Goal: Navigation & Orientation: Find specific page/section

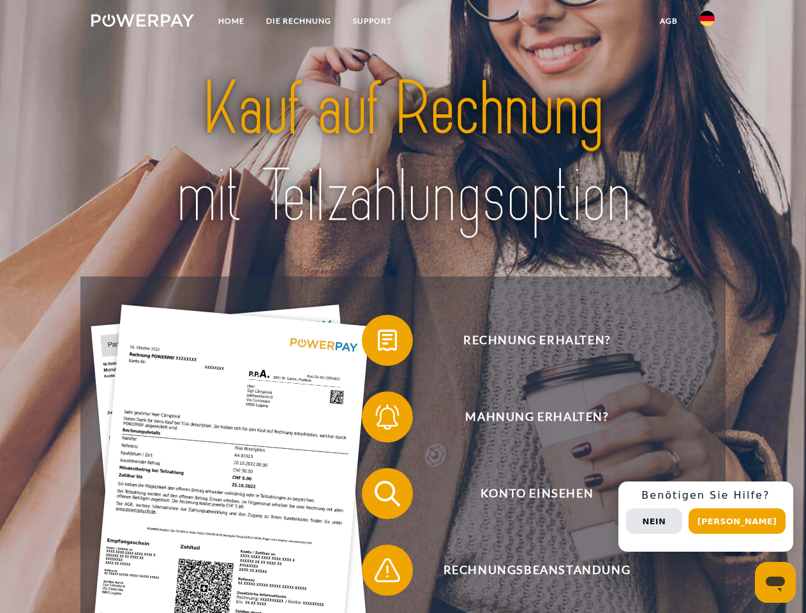
click at [142, 22] on img at bounding box center [142, 20] width 103 height 13
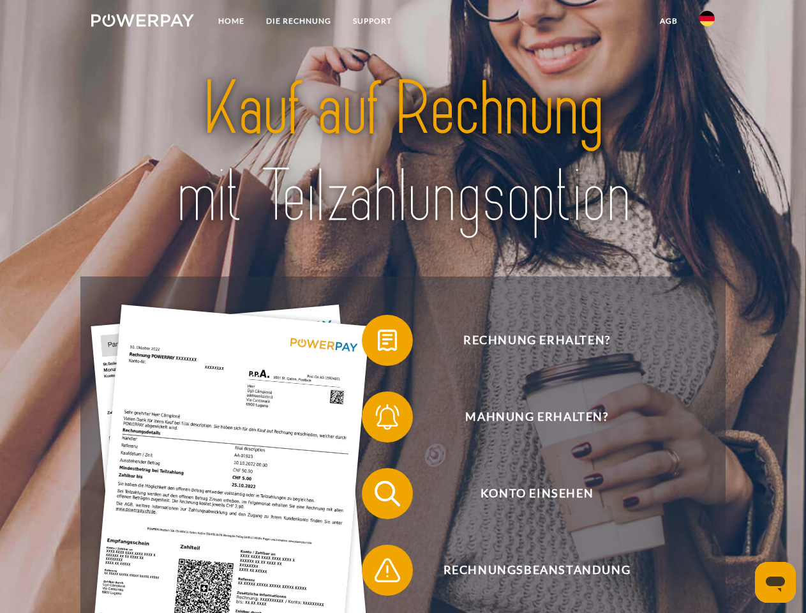
click at [707, 22] on img at bounding box center [706, 18] width 15 height 15
click at [668, 21] on link "agb" at bounding box center [669, 21] width 40 height 23
click at [378, 343] on span at bounding box center [368, 340] width 64 height 64
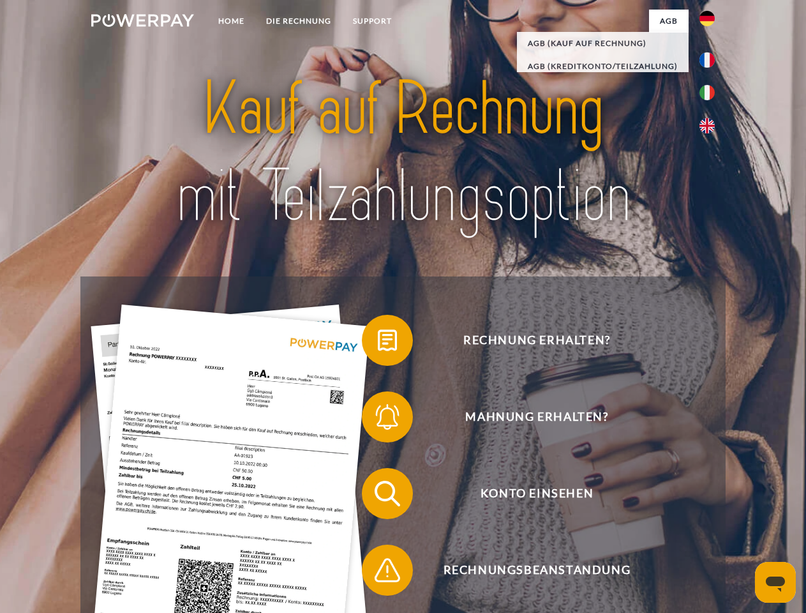
click at [378, 419] on span at bounding box center [368, 417] width 64 height 64
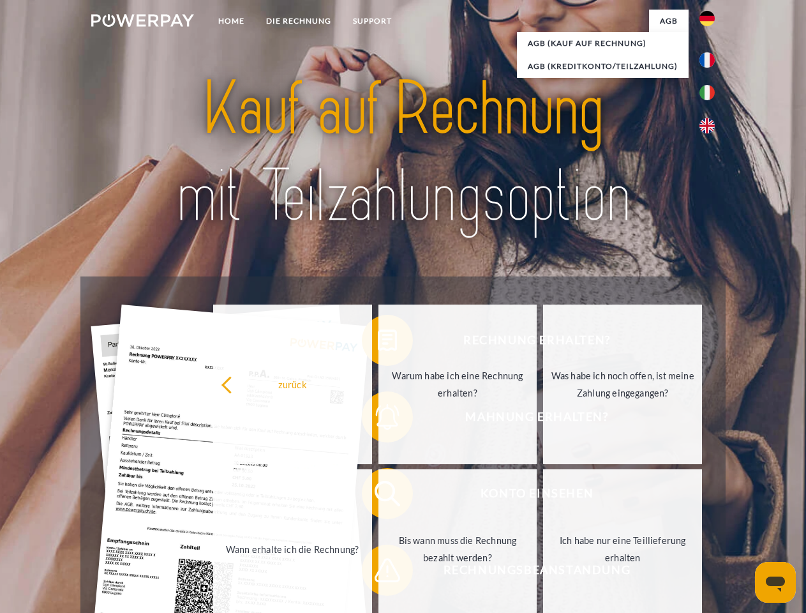
click at [378, 496] on link "Bis wann muss die Rechnung bezahlt werden?" at bounding box center [457, 549] width 159 height 160
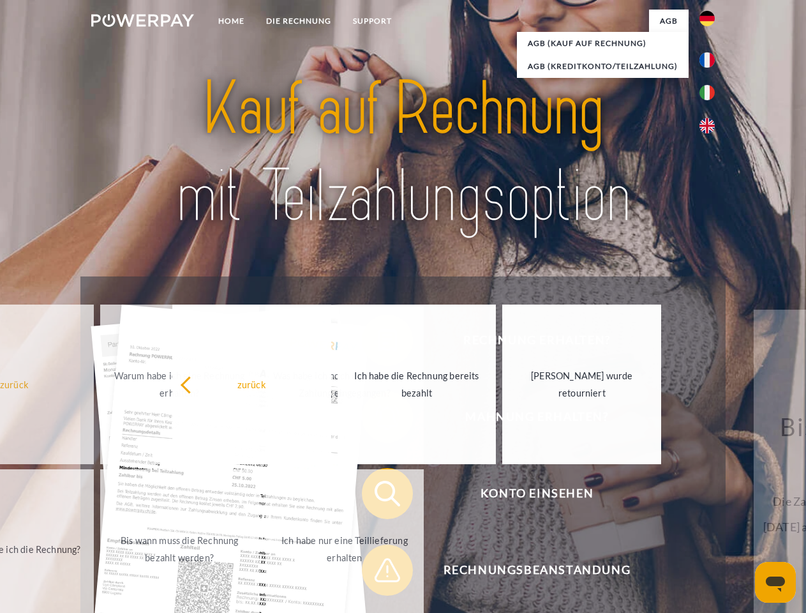
click at [378, 572] on span at bounding box center [368, 570] width 64 height 64
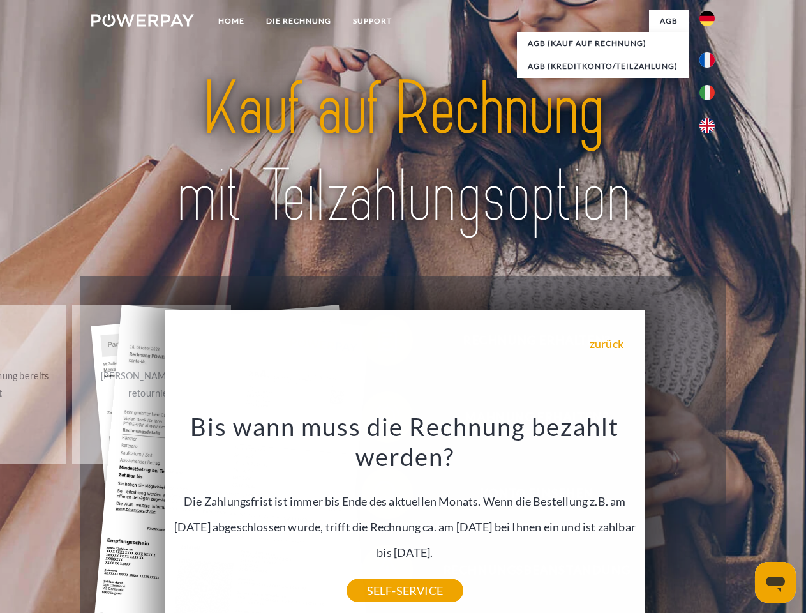
click at [710, 516] on div "Rechnung erhalten? Mahnung erhalten? Konto einsehen" at bounding box center [402, 531] width 644 height 510
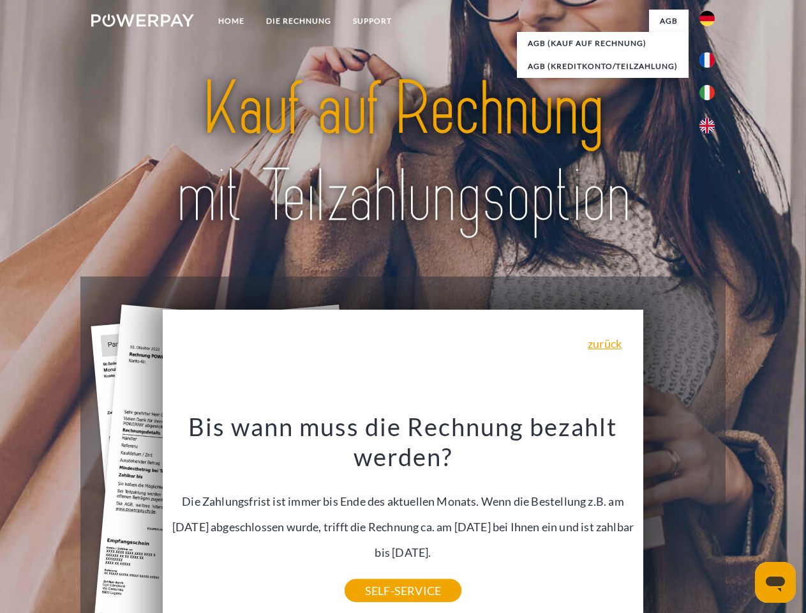
click at [679, 519] on span "Konto einsehen" at bounding box center [536, 493] width 313 height 51
click at [741, 521] on header "Home DIE RECHNUNG SUPPORT" at bounding box center [403, 440] width 806 height 881
